Goal: Task Accomplishment & Management: Manage account settings

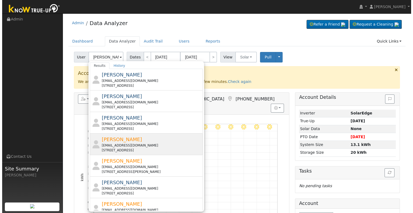
scroll to position [19, 0]
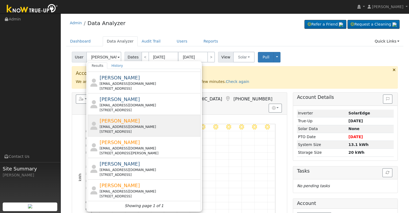
click at [145, 127] on div "[EMAIL_ADDRESS][DOMAIN_NAME]" at bounding box center [149, 126] width 100 height 5
type input "[PERSON_NAME]"
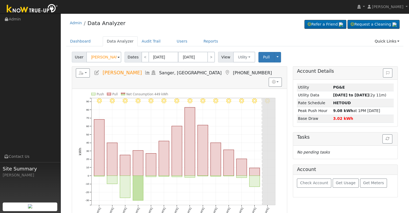
click at [94, 72] on icon at bounding box center [97, 72] width 6 height 5
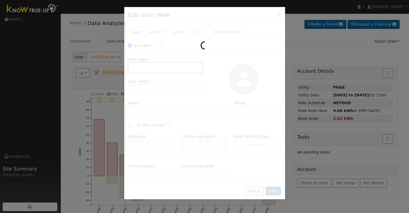
checkbox input "true"
type input "[PERSON_NAME]"
type input "[EMAIL_ADDRESS][DOMAIN_NAME]"
type input "[PHONE_NUMBER]"
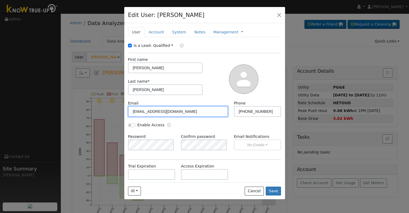
drag, startPoint x: 183, startPoint y: 111, endPoint x: 99, endPoint y: 112, distance: 84.4
click at [99, 112] on div "Edit User: [PERSON_NAME] Default Account Default Account [STREET_ADDRESS] Prima…" at bounding box center [204, 106] width 409 height 213
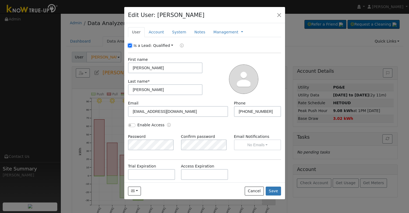
click at [131, 45] on input "Is a Lead:" at bounding box center [130, 46] width 4 height 4
checkbox input "false"
click at [152, 66] on input "[PERSON_NAME]" at bounding box center [165, 67] width 75 height 11
paste input "[PERSON_NAME] & [PERSON_NAME]"
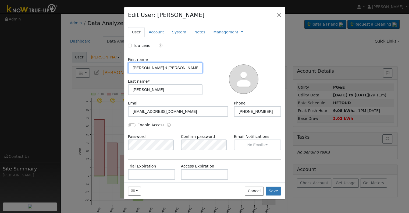
drag, startPoint x: 146, startPoint y: 67, endPoint x: 124, endPoint y: 70, distance: 22.2
click at [124, 70] on div "New Account Nickname Cancel Create Are you sure you want to create new account …" at bounding box center [204, 102] width 161 height 159
type input "[PERSON_NAME] & [PERSON_NAME]"
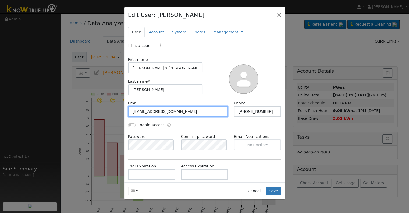
click at [187, 113] on input "[EMAIL_ADDRESS][DOMAIN_NAME]" at bounding box center [178, 111] width 100 height 11
paste input "randyhomeoffice@ao"
type input "[EMAIL_ADDRESS][DOMAIN_NAME]"
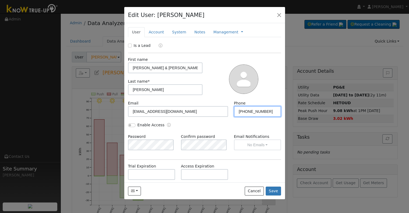
click at [262, 113] on input "[PHONE_NUMBER]" at bounding box center [257, 111] width 47 height 11
paste input "1"
type input "[PHONE_NUMBER]"
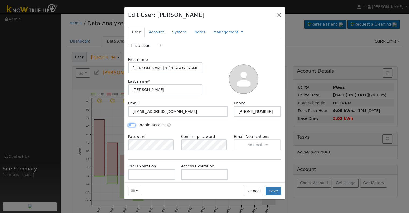
click at [135, 124] on input "Enable Access" at bounding box center [132, 125] width 8 height 4
checkbox input "true"
click at [156, 31] on link "Account" at bounding box center [156, 32] width 23 height 10
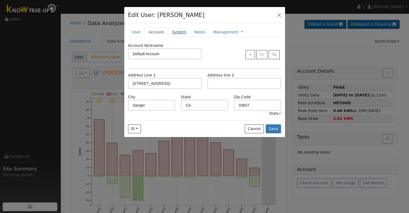
click at [177, 33] on link "System" at bounding box center [179, 32] width 22 height 10
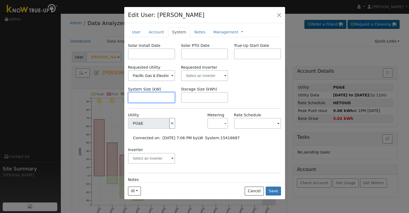
click at [138, 97] on input "text" at bounding box center [151, 97] width 47 height 11
paste input "24.600"
type input "24.6"
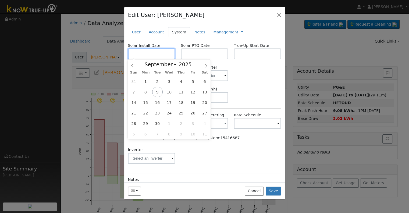
paste input "[DATE]"
click at [140, 53] on input "text" at bounding box center [151, 53] width 47 height 11
type input "[DATE]"
select select "5"
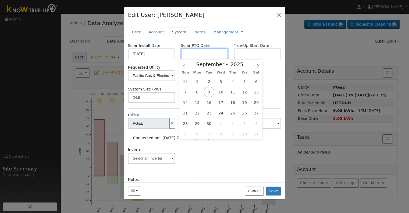
click at [213, 53] on input "text" at bounding box center [204, 53] width 47 height 11
paste input "[DATE]"
type input "[DATE]"
click at [239, 53] on input "text" at bounding box center [257, 53] width 47 height 11
paste input "[DATE]"
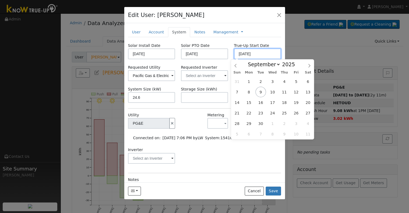
type input "[DATE]"
click at [200, 74] on input "text" at bounding box center [204, 75] width 47 height 11
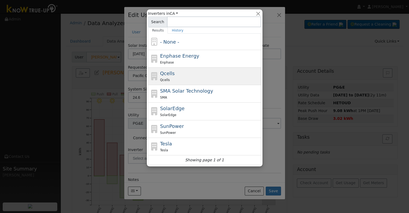
click at [188, 73] on div "Qcells Qcells" at bounding box center [210, 76] width 100 height 13
type input "Qcells"
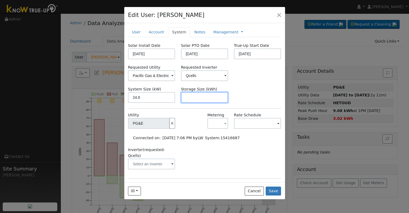
click at [210, 97] on input "text" at bounding box center [204, 97] width 47 height 11
paste input "60.00"
type input "60"
click at [222, 31] on link "Management" at bounding box center [225, 32] width 25 height 6
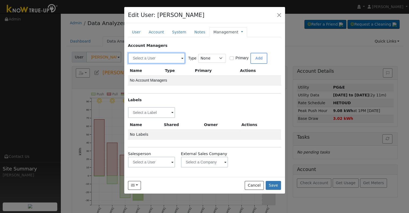
click at [153, 54] on input "text" at bounding box center [156, 58] width 57 height 11
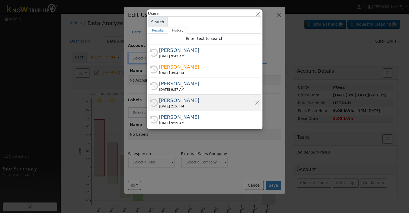
click at [189, 101] on div "[PERSON_NAME]" at bounding box center [207, 99] width 96 height 7
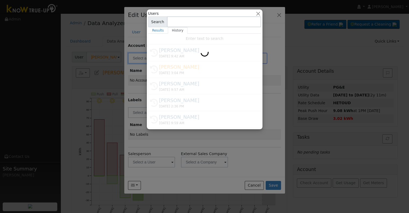
type input "[PERSON_NAME]"
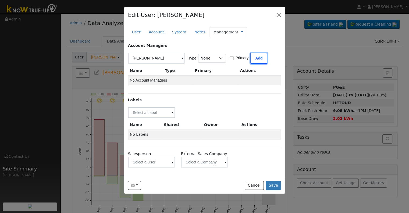
click at [261, 59] on button "Add" at bounding box center [258, 58] width 17 height 11
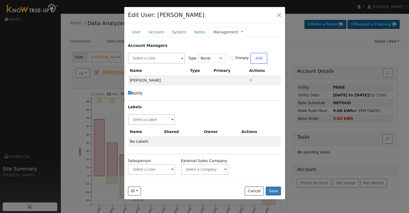
click at [133, 93] on label "Notify" at bounding box center [135, 93] width 15 height 6
click at [131, 93] on input "Notify" at bounding box center [129, 92] width 3 height 3
checkbox input "false"
click at [142, 118] on input "text" at bounding box center [151, 119] width 47 height 11
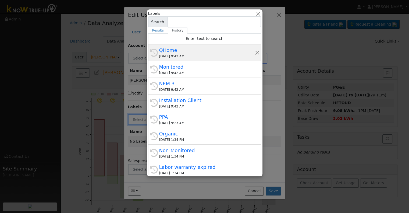
click at [181, 52] on div "QHome" at bounding box center [207, 49] width 96 height 7
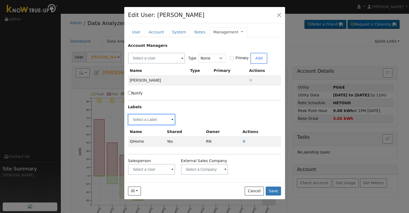
click at [140, 120] on input "text" at bounding box center [151, 119] width 47 height 11
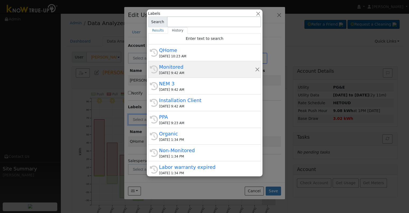
click at [186, 67] on div "Monitored" at bounding box center [207, 66] width 96 height 7
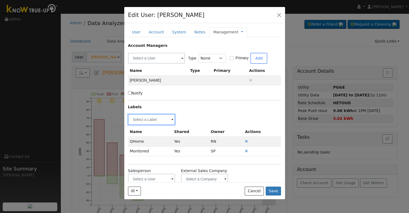
click at [135, 118] on input "text" at bounding box center [151, 119] width 47 height 11
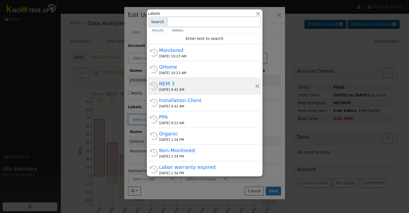
click at [190, 85] on div "NEM 3" at bounding box center [207, 83] width 96 height 7
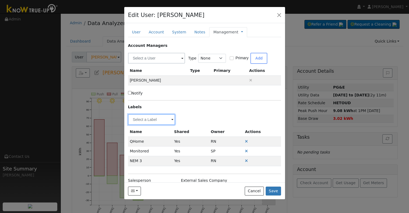
click at [141, 123] on input "text" at bounding box center [151, 119] width 47 height 11
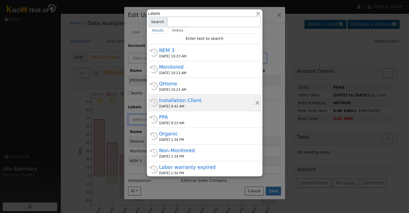
click at [193, 103] on div "Installation Client" at bounding box center [207, 99] width 96 height 7
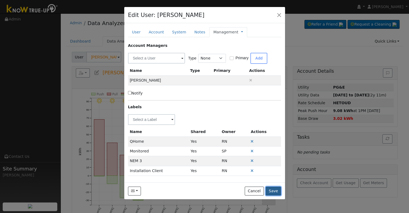
click at [274, 193] on button "Save" at bounding box center [273, 190] width 16 height 9
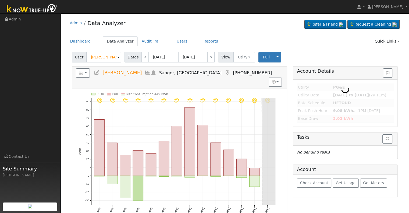
type input "[PERSON_NAME] & [PERSON_NAME]"
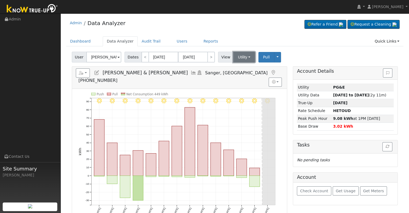
click at [234, 55] on button "Utility" at bounding box center [244, 57] width 22 height 11
click at [235, 74] on link "Solar" at bounding box center [250, 77] width 37 height 8
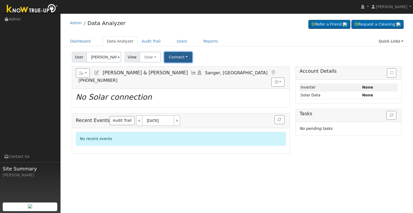
click at [178, 59] on button "Connect" at bounding box center [178, 57] width 28 height 10
click at [177, 66] on link "Select a Provider" at bounding box center [185, 69] width 42 height 8
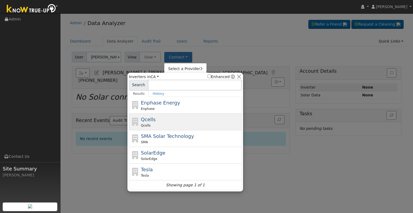
click at [161, 126] on div "Qcells" at bounding box center [191, 125] width 100 height 5
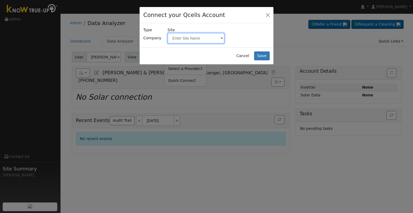
click at [187, 38] on input "text" at bounding box center [195, 38] width 57 height 11
paste input "[PERSON_NAME] & [PERSON_NAME]"
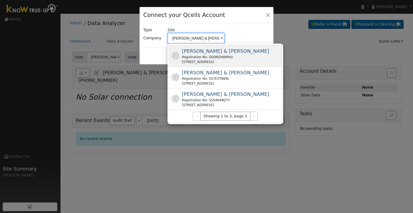
type input "[PERSON_NAME] & [PERSON_NAME]"
click at [206, 50] on span "[PERSON_NAME] & [PERSON_NAME]" at bounding box center [225, 51] width 87 height 6
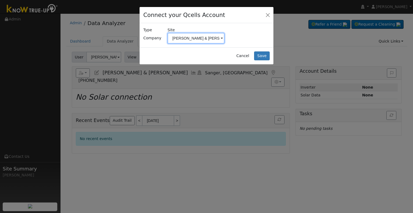
click at [206, 39] on input "[PERSON_NAME] & [PERSON_NAME]" at bounding box center [195, 38] width 57 height 11
click at [247, 56] on button "Cancel" at bounding box center [242, 55] width 19 height 9
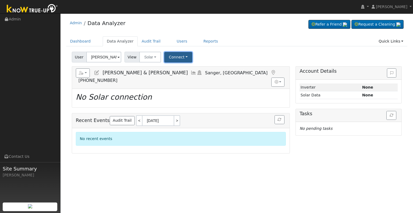
click at [181, 56] on button "Connect" at bounding box center [178, 57] width 28 height 10
click at [185, 68] on link "Select a Provider" at bounding box center [185, 69] width 42 height 8
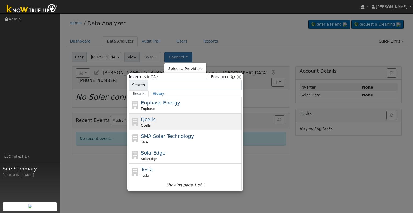
click at [171, 120] on div "Qcells Qcells" at bounding box center [191, 122] width 100 height 12
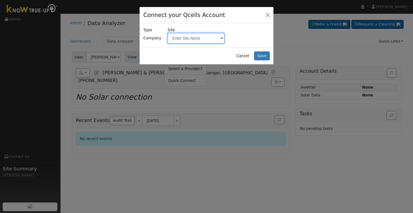
click at [198, 42] on input "text" at bounding box center [195, 38] width 57 height 11
paste input "[PERSON_NAME] & [PERSON_NAME]"
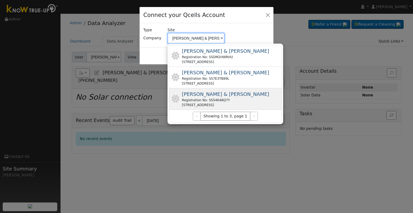
type input "[PERSON_NAME] & [PERSON_NAME]"
click at [217, 102] on div "Registration No: SS54K48Q7Y" at bounding box center [225, 100] width 87 height 5
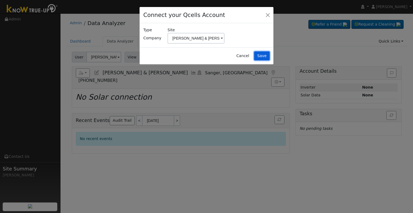
click at [262, 56] on button "Save" at bounding box center [262, 55] width 16 height 9
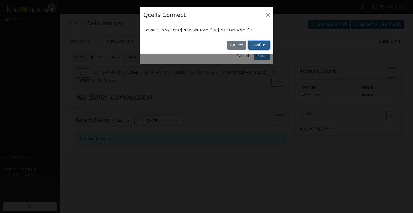
click at [258, 44] on button "Confirm" at bounding box center [258, 45] width 21 height 9
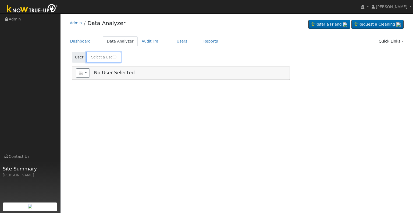
type input "[PERSON_NAME]"
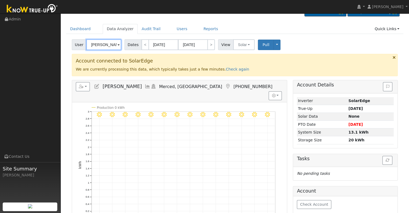
scroll to position [2, 0]
